Goal: Task Accomplishment & Management: Use online tool/utility

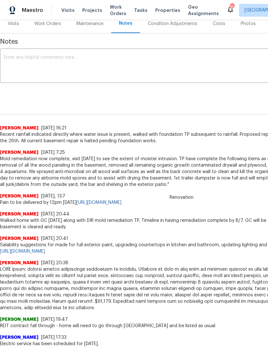
scroll to position [83, 0]
click at [45, 251] on link "https://opendoor.slack.com/archives/C02LGTRN7JT/p1754358390796559" at bounding box center [22, 251] width 45 height 4
click at [121, 200] on link "https://opendoor.slack.com/archives/C07MF4A0E48/p1754498311072879?thread_ts=175…" at bounding box center [98, 202] width 45 height 4
click at [48, 29] on div "Work Orders" at bounding box center [48, 23] width 42 height 19
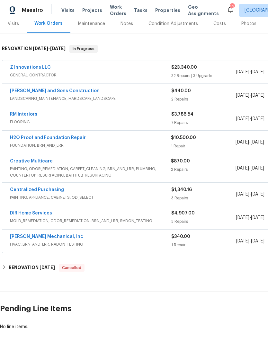
click at [24, 67] on link "Z Innovations LLC" at bounding box center [30, 67] width 41 height 4
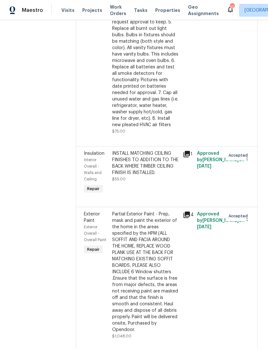
scroll to position [2157, 0]
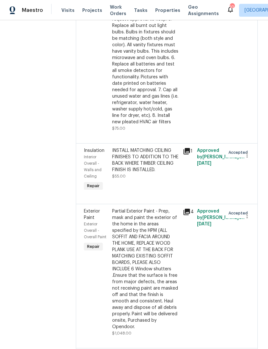
click at [186, 209] on icon at bounding box center [186, 212] width 6 height 6
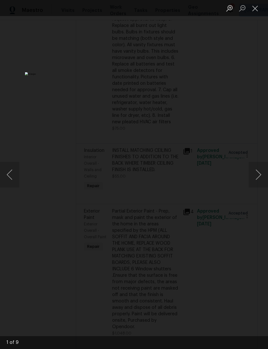
click at [251, 176] on button "Next image" at bounding box center [257, 175] width 19 height 26
click at [254, 177] on button "Next image" at bounding box center [257, 175] width 19 height 26
click at [253, 177] on button "Next image" at bounding box center [257, 175] width 19 height 26
click at [253, 176] on button "Next image" at bounding box center [257, 175] width 19 height 26
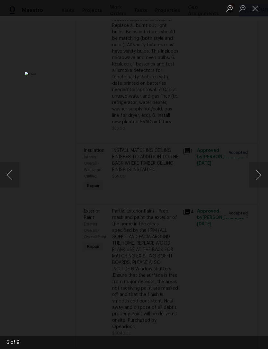
click at [254, 176] on button "Next image" at bounding box center [257, 175] width 19 height 26
click at [253, 176] on button "Next image" at bounding box center [257, 175] width 19 height 26
click at [254, 175] on button "Next image" at bounding box center [257, 175] width 19 height 26
click at [254, 176] on button "Next image" at bounding box center [257, 175] width 19 height 26
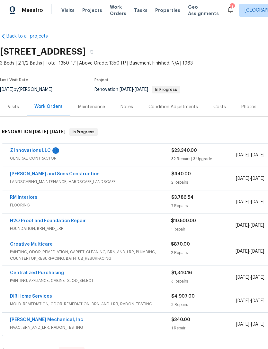
click at [19, 152] on link "Z Innovations LLC" at bounding box center [30, 150] width 41 height 4
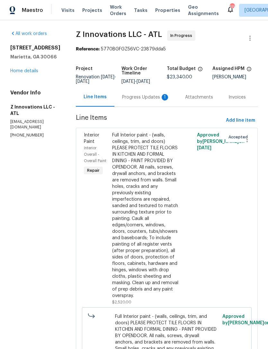
click at [154, 100] on div "Progress Updates 1" at bounding box center [145, 97] width 47 height 6
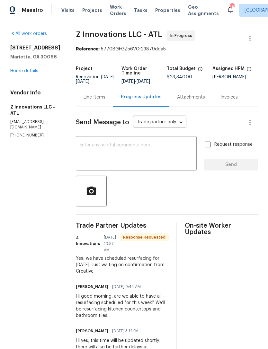
click at [122, 156] on textarea at bounding box center [136, 154] width 113 height 22
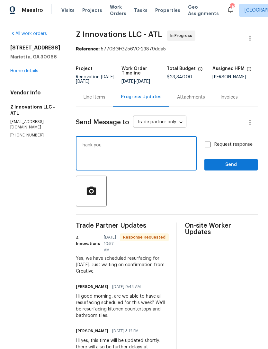
type textarea "Thank you."
click at [212, 144] on input "Request response" at bounding box center [207, 144] width 13 height 13
checkbox input "true"
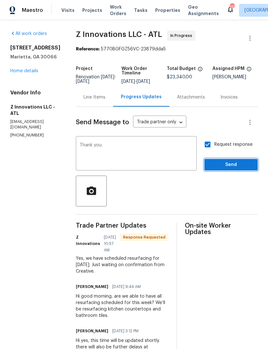
click at [228, 162] on span "Send" at bounding box center [230, 165] width 43 height 8
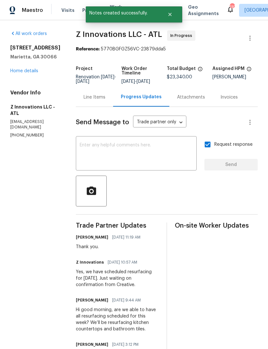
click at [18, 73] on link "Home details" at bounding box center [24, 71] width 28 height 4
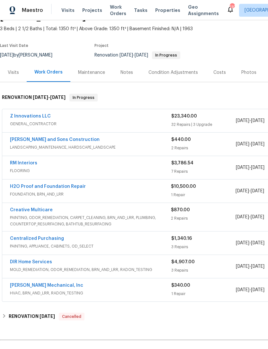
scroll to position [34, 0]
click at [25, 117] on link "Z Innovations LLC" at bounding box center [30, 116] width 41 height 4
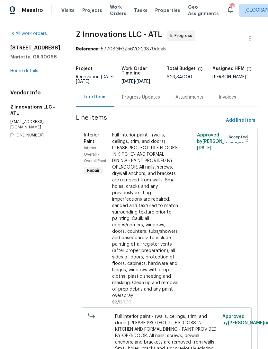
click at [134, 106] on div "Progress Updates" at bounding box center [140, 97] width 53 height 19
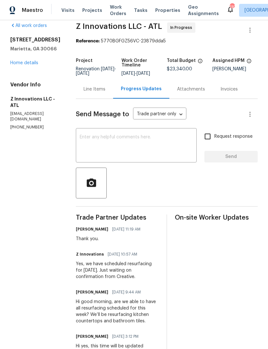
scroll to position [9, 0]
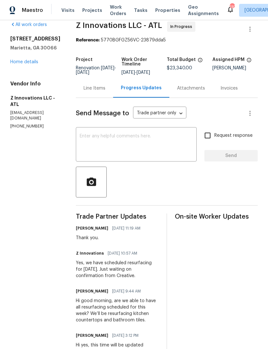
click at [20, 64] on link "Home details" at bounding box center [24, 62] width 28 height 4
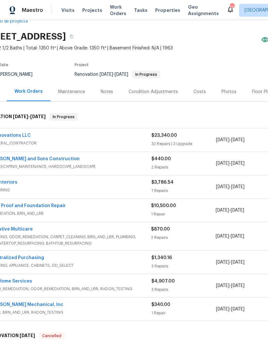
scroll to position [16, 13]
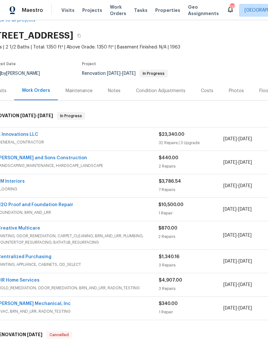
click at [17, 228] on link "Creative Multicare" at bounding box center [18, 228] width 43 height 4
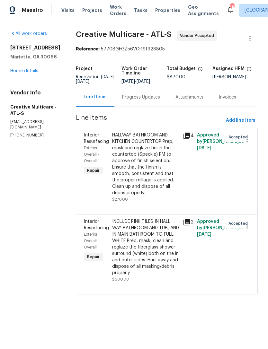
click at [150, 99] on div "Progress Updates" at bounding box center [141, 97] width 38 height 6
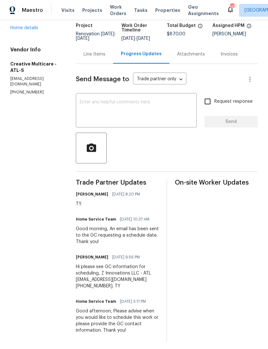
scroll to position [43, 0]
click at [20, 30] on link "Home details" at bounding box center [24, 28] width 28 height 4
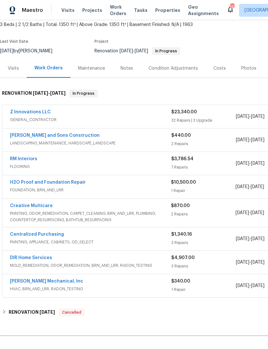
scroll to position [39, 0]
click at [48, 233] on link "Centralized Purchasing" at bounding box center [37, 234] width 54 height 4
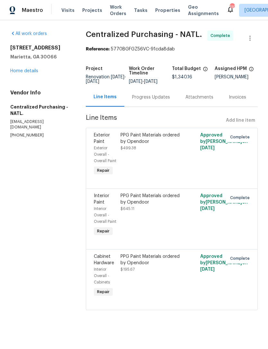
click at [25, 72] on link "Home details" at bounding box center [24, 71] width 28 height 4
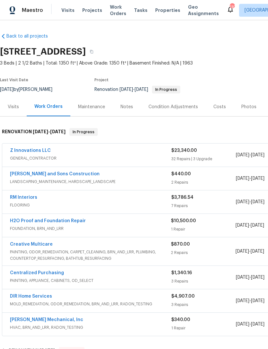
click at [126, 105] on div "Notes" at bounding box center [126, 107] width 13 height 6
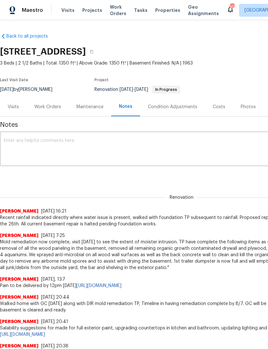
click at [14, 108] on div "Visits" at bounding box center [13, 107] width 11 height 6
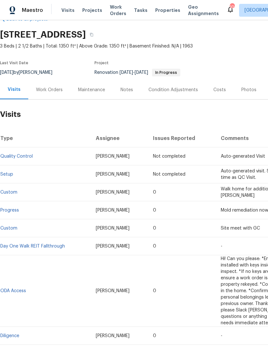
scroll to position [17, 0]
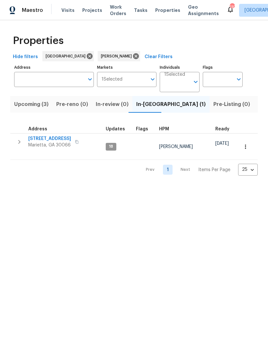
click at [257, 104] on span "Listed (15)" at bounding box center [270, 104] width 26 height 9
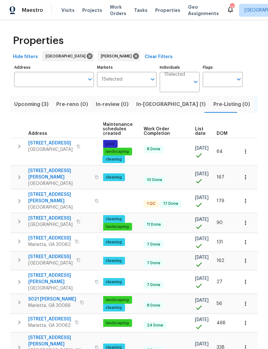
scroll to position [0, 93]
click at [243, 198] on icon "button" at bounding box center [245, 201] width 6 height 6
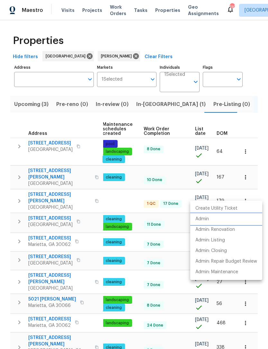
click at [208, 217] on p "Admin" at bounding box center [201, 219] width 13 height 7
